Goal: Find specific page/section: Find specific page/section

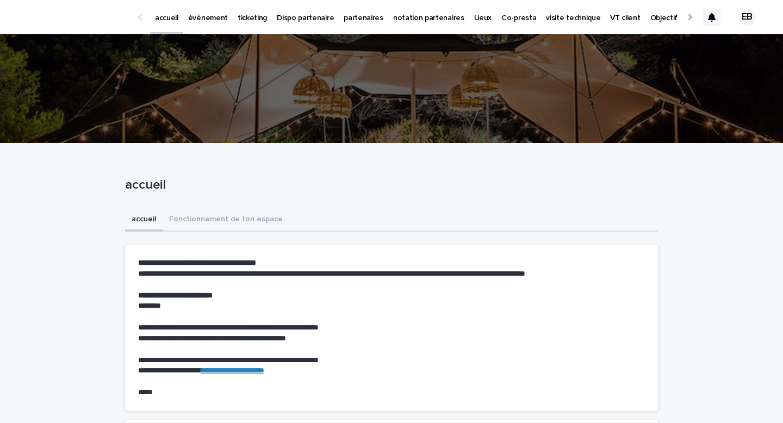
click at [207, 19] on p "événement" at bounding box center [208, 11] width 40 height 23
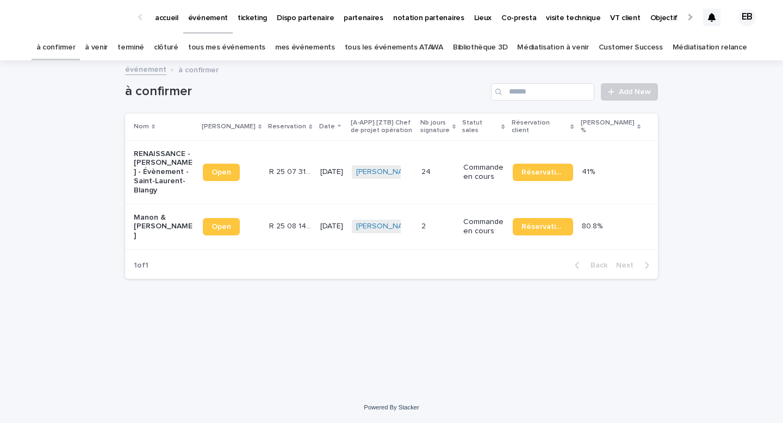
click at [392, 46] on link "tous les événements ATAWA" at bounding box center [394, 48] width 98 height 26
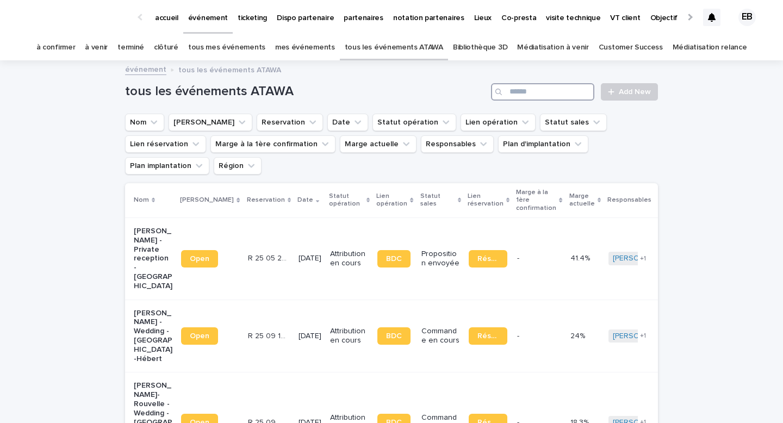
click at [524, 90] on input "Search" at bounding box center [542, 91] width 103 height 17
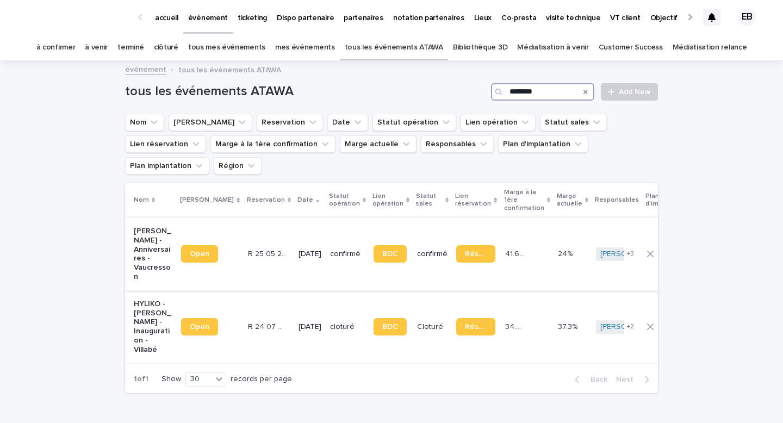
type input "********"
click at [248, 245] on div "R 25 05 2213 R 25 05 2213" at bounding box center [269, 254] width 42 height 18
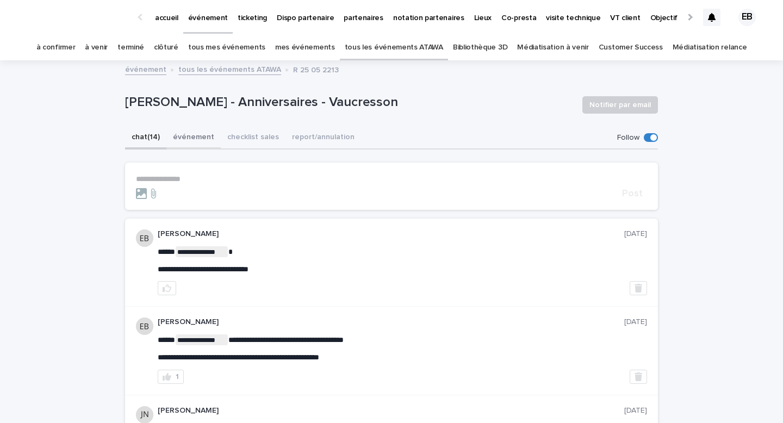
click at [191, 133] on button "événement" at bounding box center [193, 138] width 54 height 23
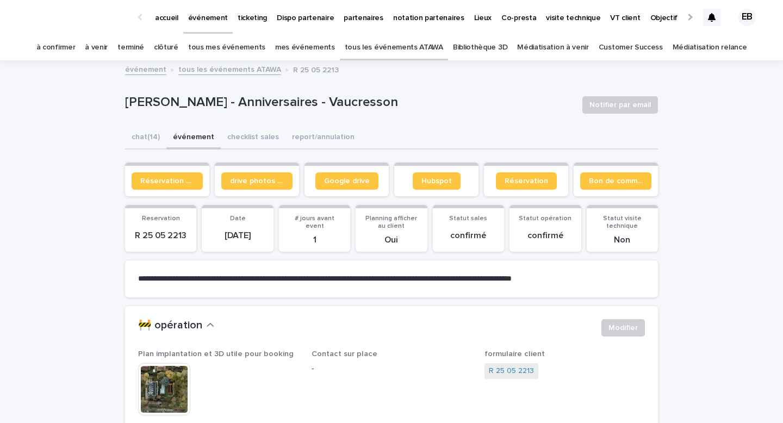
click at [372, 42] on link "tous les événements ATAWA" at bounding box center [394, 48] width 98 height 26
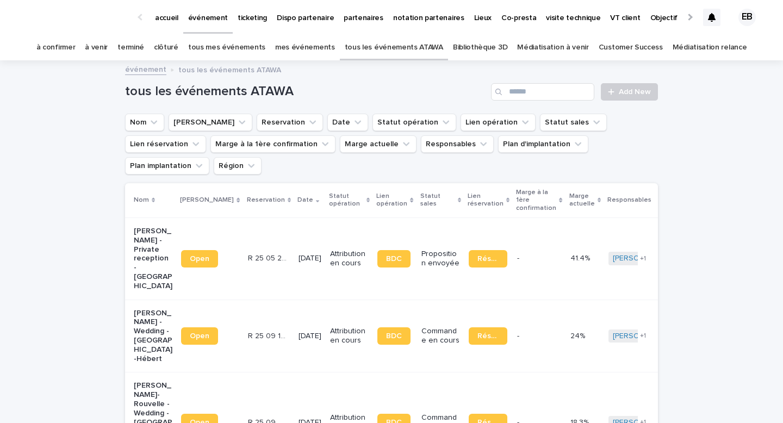
click at [76, 51] on link "à confirmer" at bounding box center [55, 48] width 39 height 26
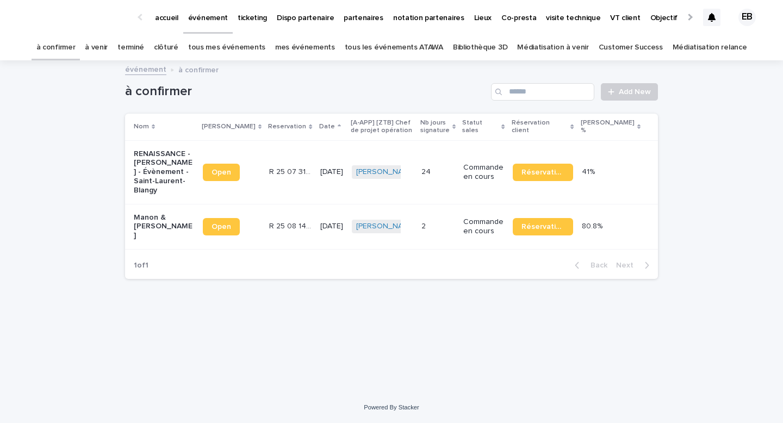
click at [235, 152] on td "Open" at bounding box center [231, 172] width 66 height 64
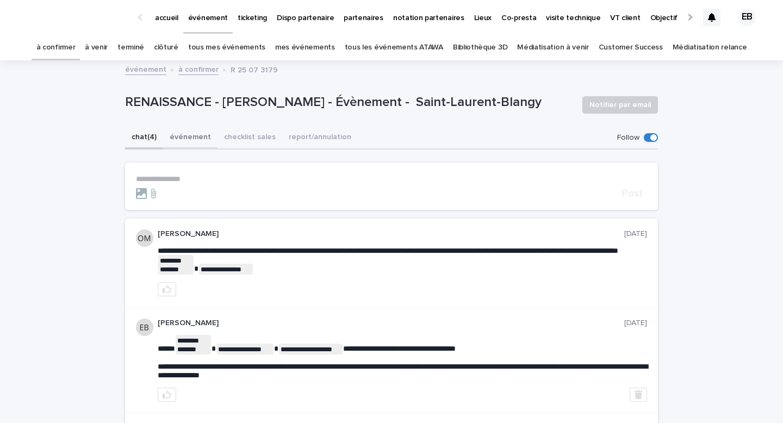
click at [183, 137] on button "événement" at bounding box center [190, 138] width 54 height 23
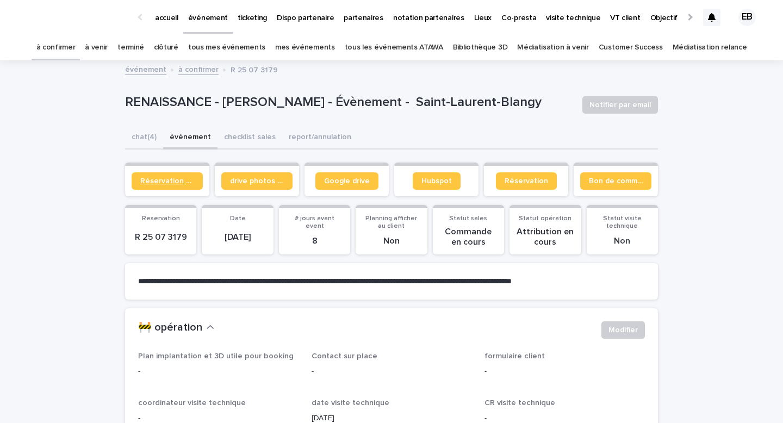
click at [177, 178] on span "Réservation client" at bounding box center [167, 181] width 54 height 8
click at [384, 48] on link "tous les événements ATAWA" at bounding box center [394, 48] width 98 height 26
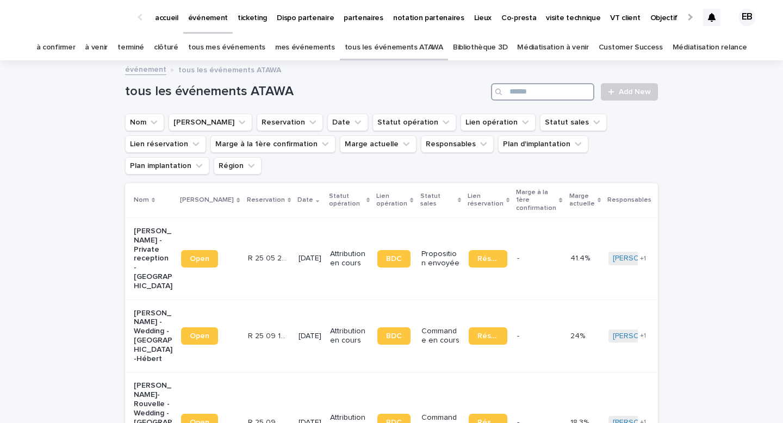
click at [523, 92] on input "Search" at bounding box center [542, 91] width 103 height 17
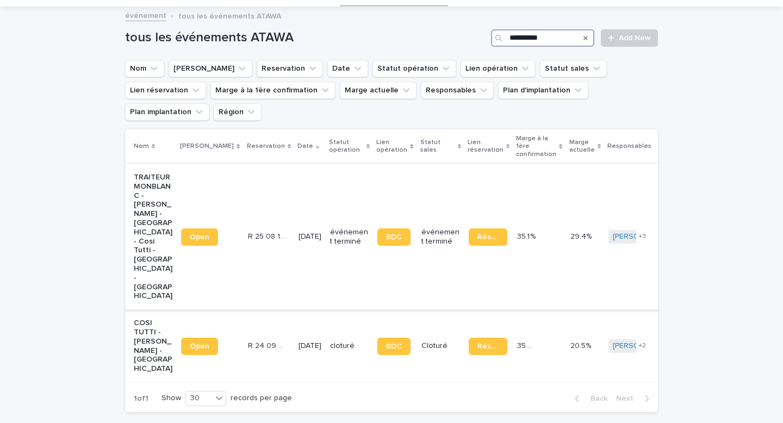
scroll to position [54, 0]
type input "**********"
click at [294, 309] on td "[DATE]" at bounding box center [310, 345] width 32 height 73
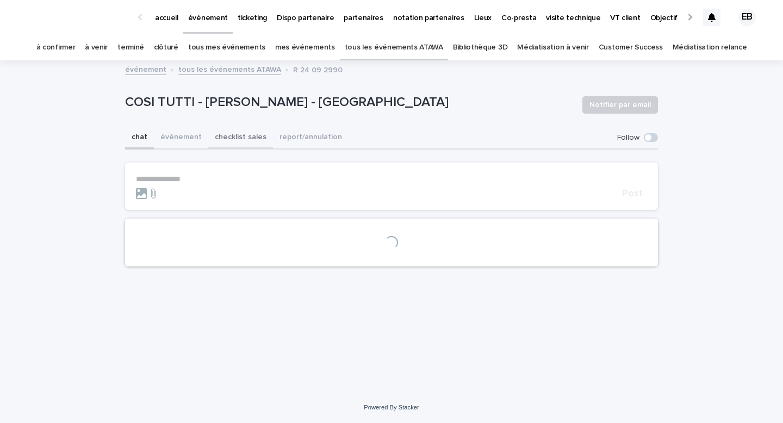
click at [197, 136] on button "événement" at bounding box center [181, 138] width 54 height 23
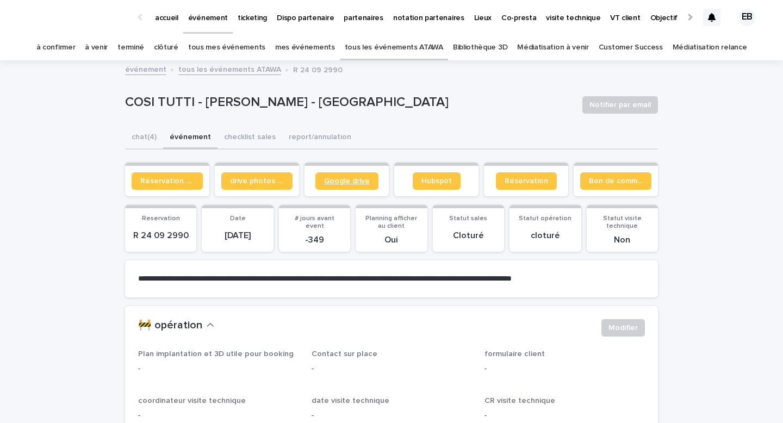
click at [373, 177] on link "Google drive" at bounding box center [346, 180] width 63 height 17
click at [610, 184] on span "Bon de commande" at bounding box center [616, 181] width 54 height 8
click at [715, 19] on icon at bounding box center [712, 17] width 8 height 9
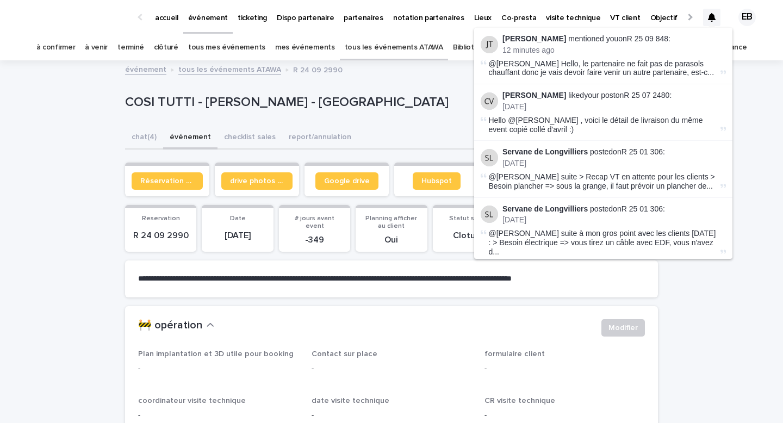
click at [715, 18] on icon at bounding box center [712, 17] width 8 height 9
click at [168, 21] on p "accueil" at bounding box center [166, 11] width 23 height 23
